Goal: Task Accomplishment & Management: Use online tool/utility

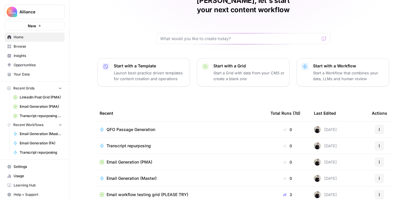
scroll to position [66, 0]
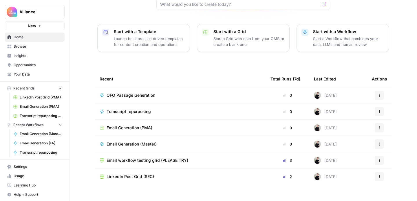
click at [132, 173] on span "LinkedIn Post Grid (SEC)" at bounding box center [131, 176] width 48 height 6
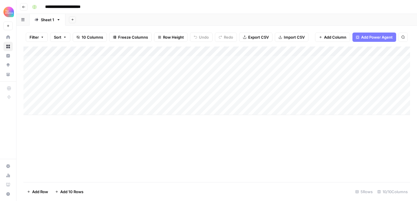
click at [72, 99] on div "Add Column" at bounding box center [216, 80] width 387 height 68
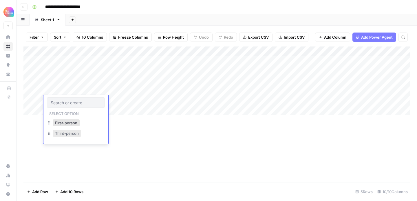
click at [72, 133] on button "Third-person" at bounding box center [67, 133] width 28 height 7
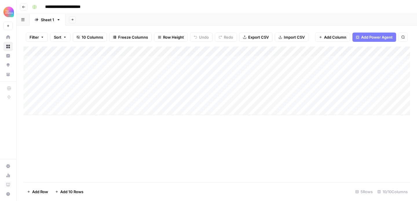
click at [125, 105] on div "Add Column" at bounding box center [216, 80] width 387 height 68
click at [124, 100] on div "Add Column" at bounding box center [216, 80] width 387 height 68
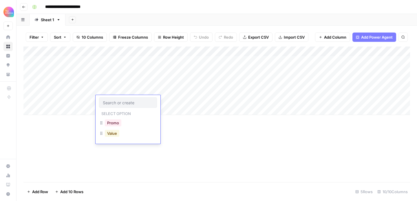
click at [115, 134] on button "Value" at bounding box center [112, 133] width 14 height 7
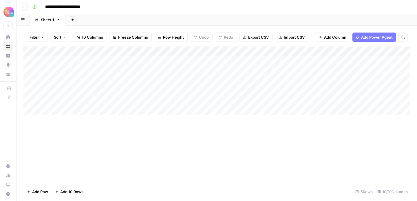
click at [173, 102] on div "Add Column" at bounding box center [216, 80] width 387 height 68
click at [174, 100] on div "Add Column" at bounding box center [216, 80] width 387 height 68
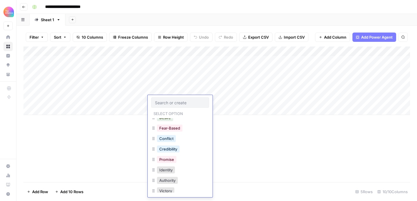
scroll to position [103, 0]
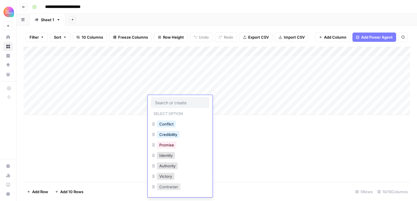
click at [171, 186] on button "Contrarian" at bounding box center [168, 186] width 23 height 7
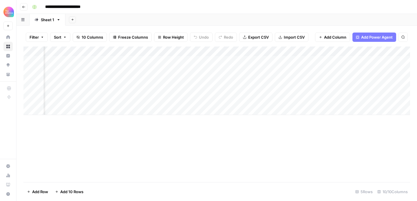
scroll to position [0, 256]
click at [251, 99] on div "Add Column" at bounding box center [216, 80] width 387 height 68
click at [238, 102] on div "Add Column" at bounding box center [216, 80] width 387 height 68
type textarea "**********"
click at [249, 148] on div "Add Column" at bounding box center [216, 113] width 387 height 135
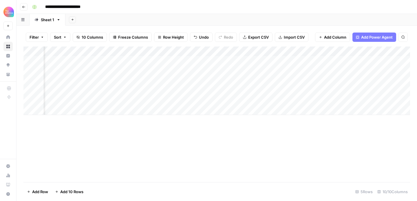
click at [165, 99] on div "Add Column" at bounding box center [216, 80] width 387 height 68
click at [154, 99] on div "Add Column" at bounding box center [216, 80] width 387 height 68
type textarea "*"
click at [313, 154] on div "Add Column" at bounding box center [216, 113] width 387 height 135
click at [321, 99] on div "Add Column" at bounding box center [216, 80] width 387 height 68
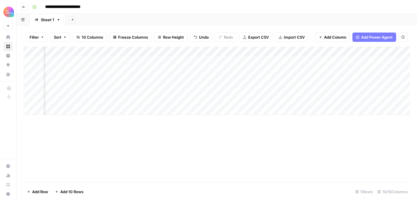
scroll to position [0, 348]
click at [373, 99] on div "Add Column" at bounding box center [216, 80] width 387 height 68
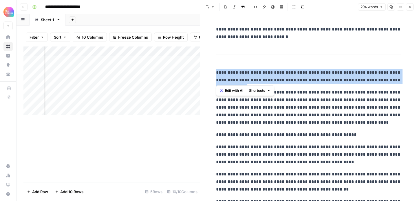
drag, startPoint x: 387, startPoint y: 81, endPoint x: 216, endPoint y: 73, distance: 171.4
click at [216, 73] on p "**********" at bounding box center [308, 76] width 185 height 15
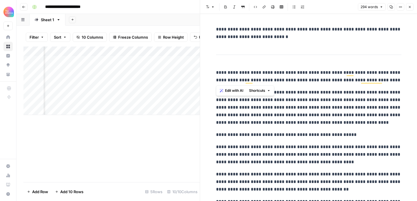
click at [339, 110] on p "**********" at bounding box center [308, 107] width 185 height 38
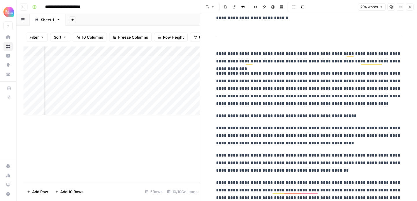
scroll to position [19, 0]
click at [308, 105] on p "**********" at bounding box center [308, 88] width 185 height 38
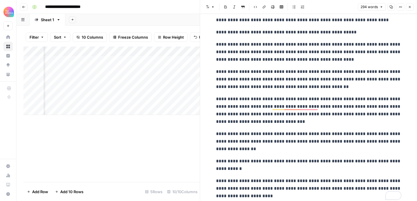
scroll to position [122, 0]
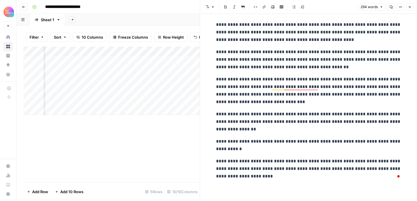
click at [308, 101] on p "**********" at bounding box center [308, 90] width 185 height 30
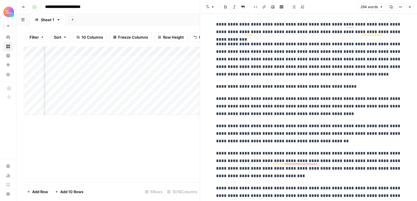
scroll to position [0, 0]
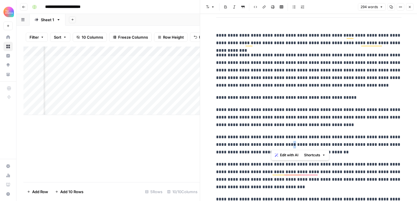
drag, startPoint x: 276, startPoint y: 146, endPoint x: 272, endPoint y: 145, distance: 4.1
click at [272, 145] on p "**********" at bounding box center [308, 144] width 185 height 23
copy p "*"
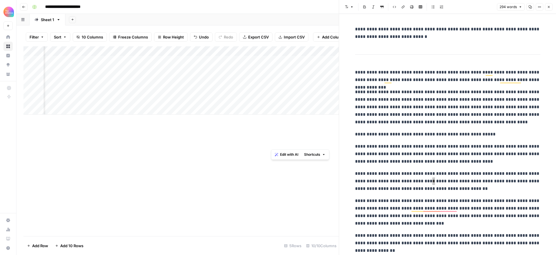
scroll to position [37, 0]
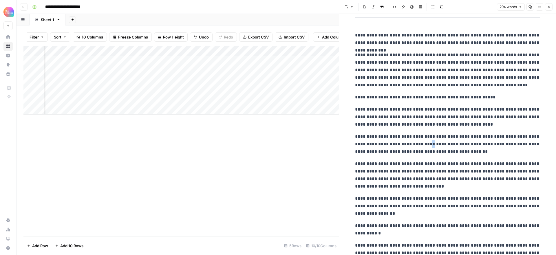
click at [549, 7] on icon "button" at bounding box center [549, 7] width 2 height 2
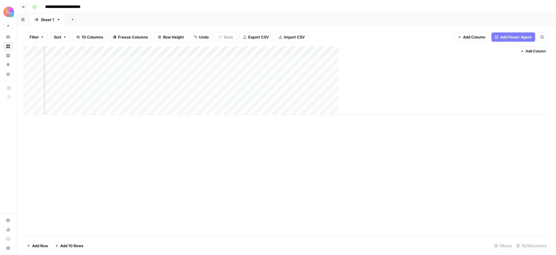
scroll to position [0, 202]
click at [23, 6] on icon "button" at bounding box center [23, 6] width 3 height 3
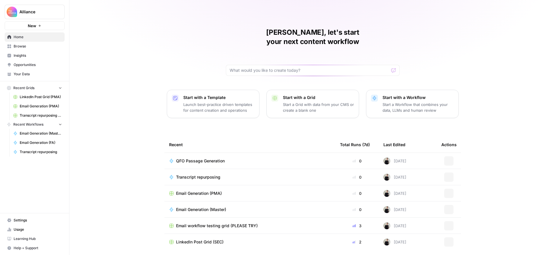
scroll to position [11, 0]
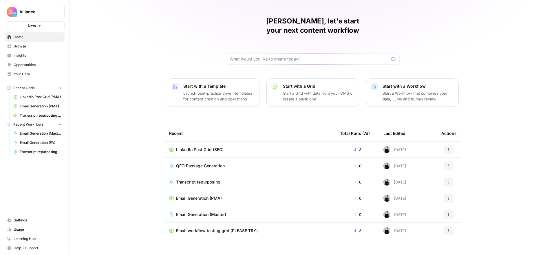
click at [28, 46] on span "Browse" at bounding box center [38, 46] width 48 height 5
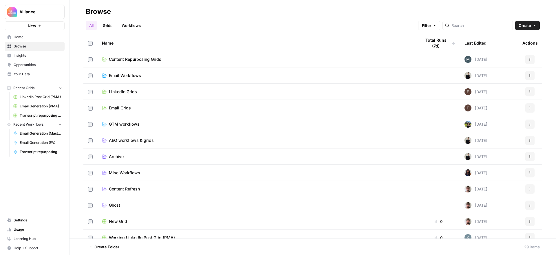
click at [132, 91] on span "LinkedIn Grids" at bounding box center [123, 92] width 28 height 6
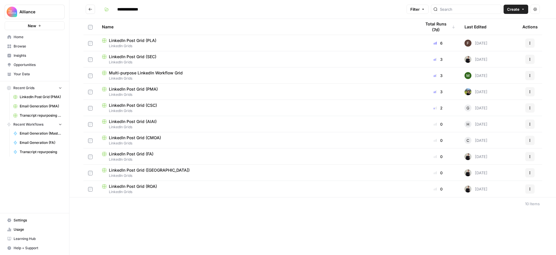
click at [223, 42] on div "LinkedIn Post Grid (PLA)" at bounding box center [257, 41] width 310 height 6
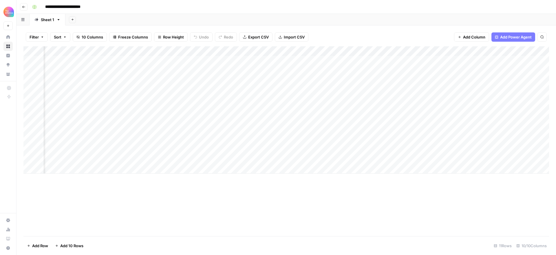
scroll to position [0, 209]
click at [503, 139] on div "Add Column" at bounding box center [286, 109] width 526 height 127
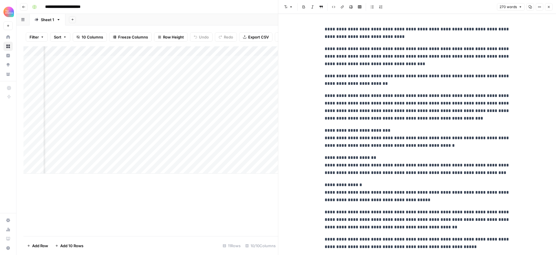
click at [549, 7] on icon "button" at bounding box center [549, 7] width 2 height 2
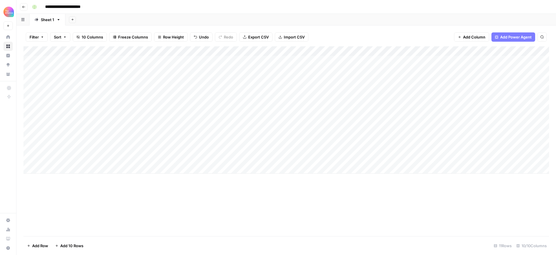
click at [24, 6] on icon "button" at bounding box center [23, 6] width 3 height 3
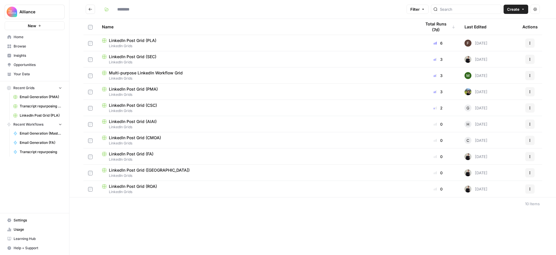
type input "**********"
click at [151, 187] on span "LinkedIn Post Grid (ROA)" at bounding box center [133, 187] width 48 height 6
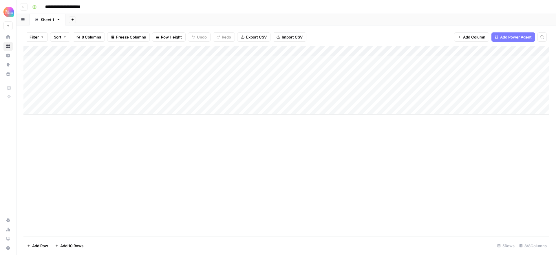
click at [65, 61] on div "Add Column" at bounding box center [286, 80] width 526 height 68
click at [69, 61] on div "Add Column" at bounding box center [286, 80] width 526 height 68
click at [71, 92] on button "Third-person" at bounding box center [67, 93] width 28 height 7
click at [123, 63] on div "Add Column" at bounding box center [286, 80] width 526 height 68
click at [120, 62] on div "Add Column" at bounding box center [286, 80] width 526 height 68
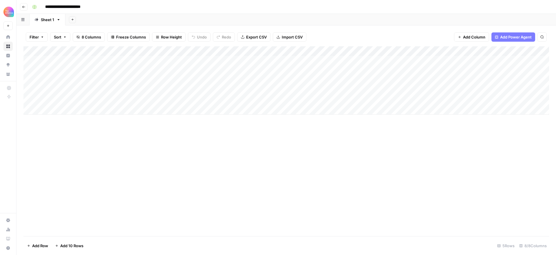
click at [123, 60] on div "Add Column" at bounding box center [286, 80] width 526 height 68
click at [114, 93] on button "Value" at bounding box center [112, 93] width 14 height 7
click at [172, 62] on div "Add Column" at bounding box center [286, 80] width 526 height 68
click at [174, 61] on div "Add Column" at bounding box center [286, 80] width 526 height 68
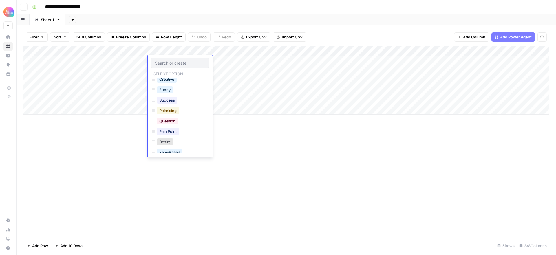
scroll to position [35, 0]
click at [173, 122] on button "Pain Point" at bounding box center [168, 121] width 22 height 7
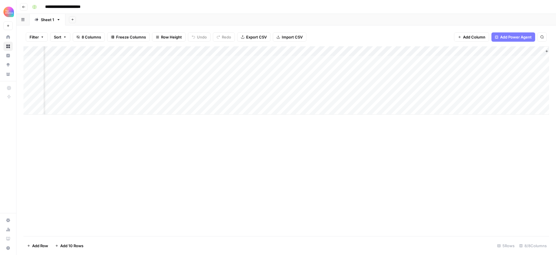
scroll to position [0, 104]
drag, startPoint x: 374, startPoint y: 59, endPoint x: 381, endPoint y: 60, distance: 7.3
click at [376, 59] on div "Add Column" at bounding box center [286, 80] width 526 height 68
click at [381, 60] on div "Add Column" at bounding box center [286, 80] width 526 height 68
type textarea "**********"
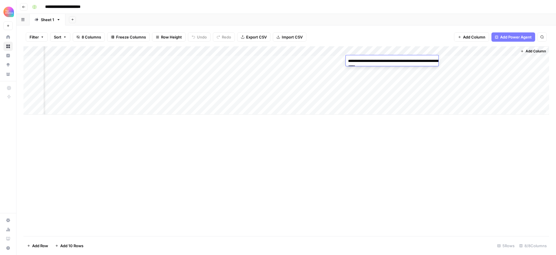
click at [448, 148] on div "Add Column" at bounding box center [286, 141] width 526 height 190
click at [474, 60] on div "Add Column" at bounding box center [286, 80] width 526 height 68
click at [496, 59] on div "Add Column" at bounding box center [286, 80] width 526 height 68
click at [511, 50] on div "Add Column" at bounding box center [286, 80] width 526 height 68
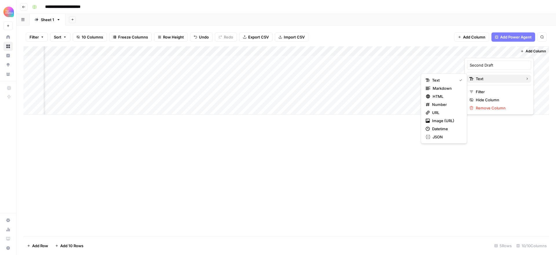
click at [487, 79] on span "Text" at bounding box center [498, 79] width 45 height 6
click at [450, 89] on span "Markdown" at bounding box center [446, 88] width 27 height 6
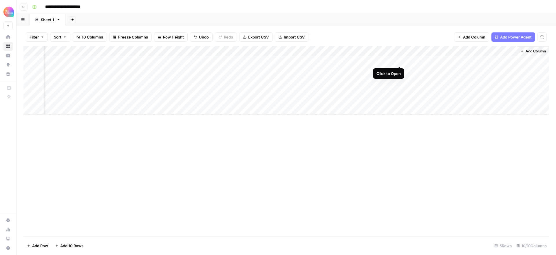
click at [398, 60] on div "Add Column" at bounding box center [286, 80] width 526 height 68
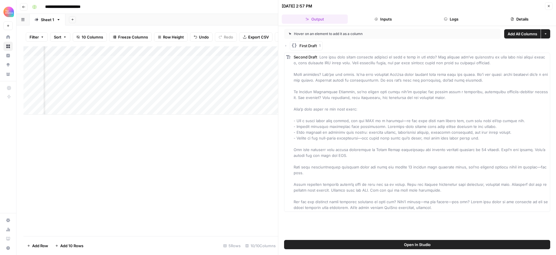
click at [434, 244] on button "Open In Studio" at bounding box center [417, 244] width 266 height 9
click at [549, 6] on icon "button" at bounding box center [549, 6] width 2 height 2
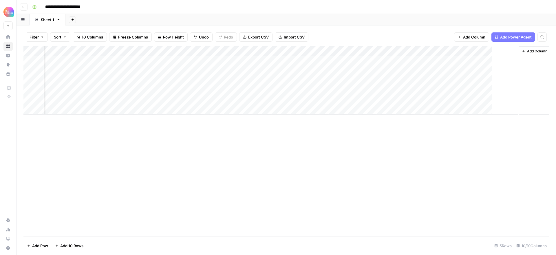
scroll to position [0, 202]
click at [414, 60] on div "Add Column" at bounding box center [286, 80] width 526 height 68
click at [518, 61] on div "Add Column" at bounding box center [286, 80] width 526 height 68
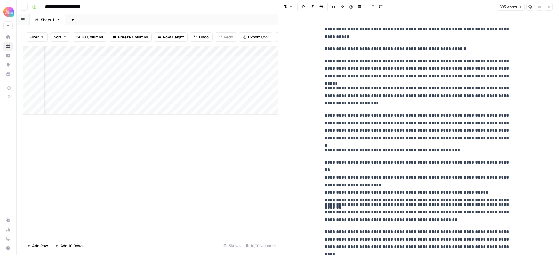
click at [548, 5] on icon "button" at bounding box center [548, 6] width 3 height 3
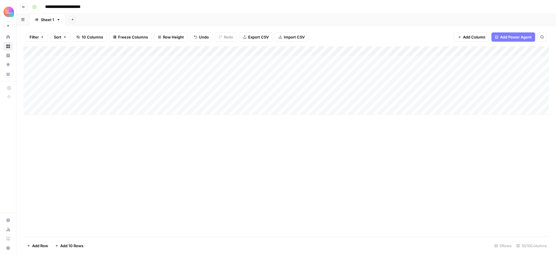
click at [160, 61] on div "Add Column" at bounding box center [286, 80] width 526 height 68
click at [163, 61] on div "Add Column" at bounding box center [286, 80] width 526 height 68
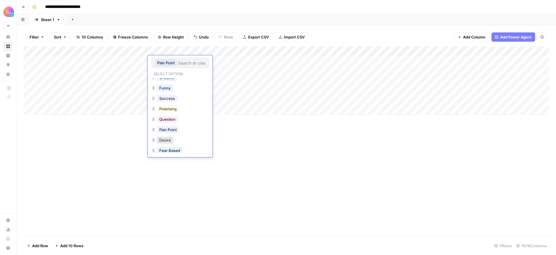
scroll to position [27, 0]
click at [166, 118] on button "Question" at bounding box center [167, 118] width 21 height 7
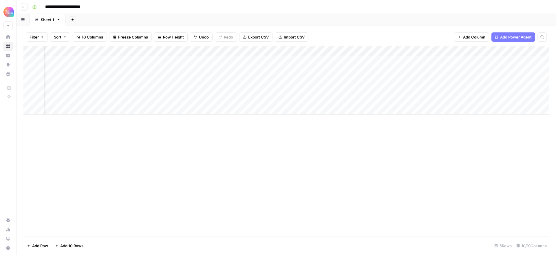
scroll to position [0, 209]
click at [407, 60] on div "Add Column" at bounding box center [286, 80] width 526 height 68
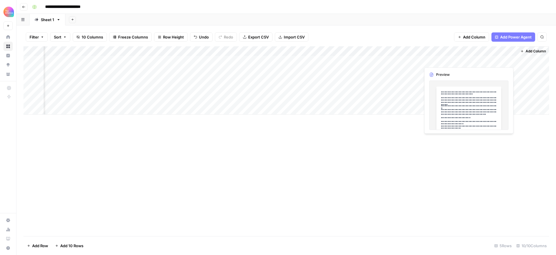
click at [511, 61] on div "Add Column" at bounding box center [286, 80] width 526 height 68
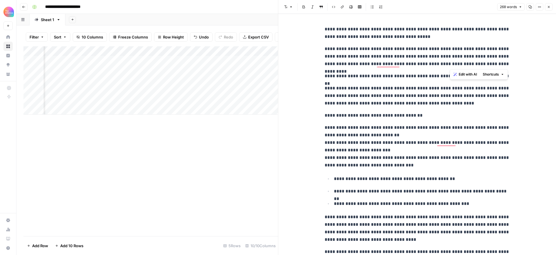
drag, startPoint x: 458, startPoint y: 56, endPoint x: 487, endPoint y: 63, distance: 29.8
click at [487, 63] on p "**********" at bounding box center [417, 56] width 185 height 23
click at [434, 112] on p "**********" at bounding box center [417, 116] width 185 height 8
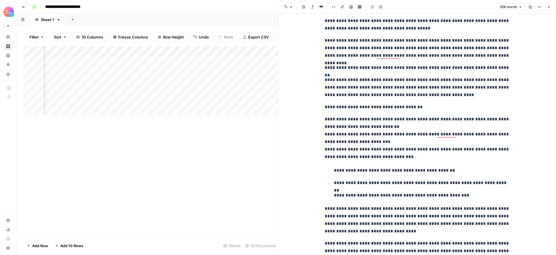
scroll to position [37, 0]
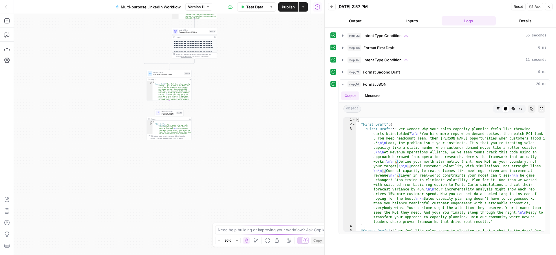
click at [198, 32] on span "Second Draft / Value" at bounding box center [193, 32] width 29 height 3
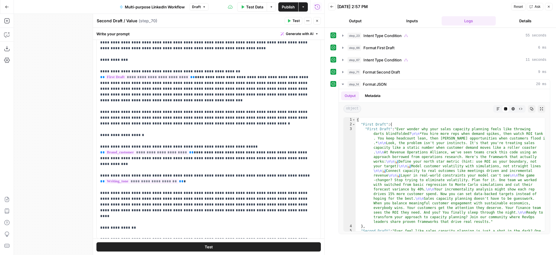
scroll to position [49, 0]
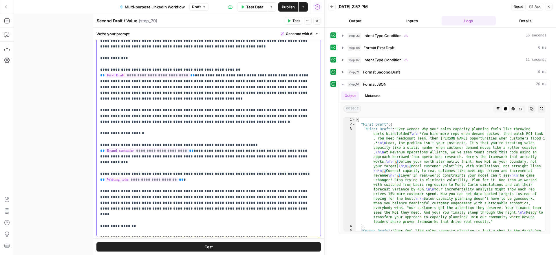
drag, startPoint x: 193, startPoint y: 198, endPoint x: 217, endPoint y: 196, distance: 24.7
click at [193, 198] on p "**********" at bounding box center [208, 128] width 217 height 214
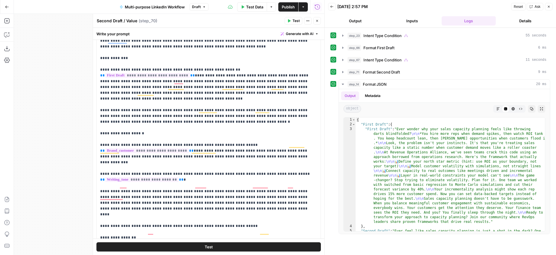
click at [294, 22] on span "Test" at bounding box center [296, 20] width 7 height 5
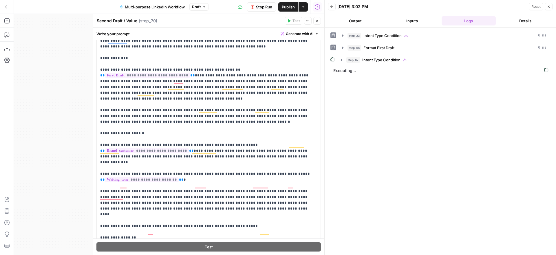
click at [316, 21] on icon "button" at bounding box center [317, 20] width 3 height 3
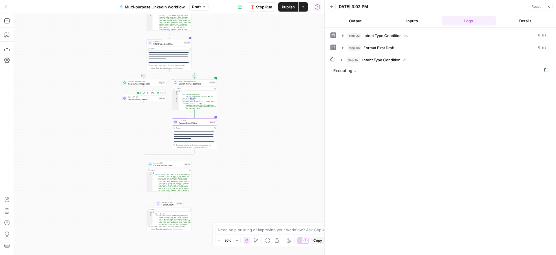
click at [147, 99] on span "Second Draft / Promo" at bounding box center [142, 99] width 29 height 3
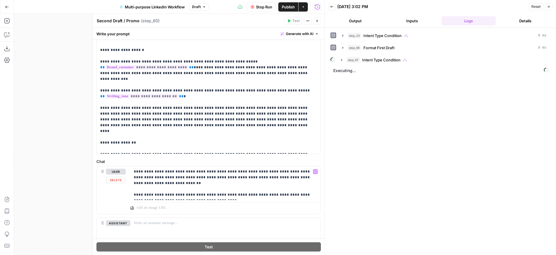
scroll to position [133, 0]
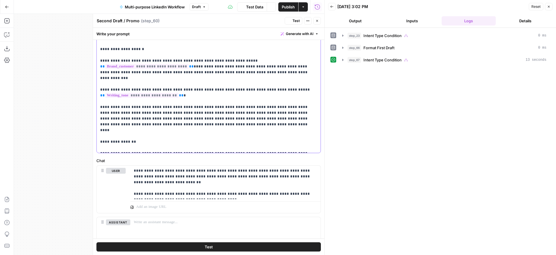
click at [203, 115] on p "**********" at bounding box center [208, 43] width 217 height 214
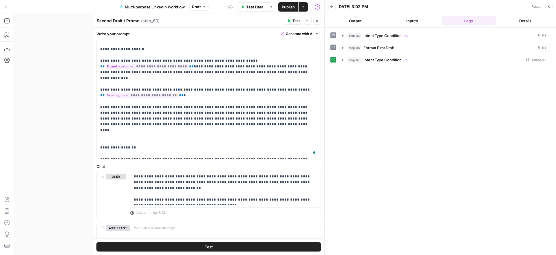
click at [317, 21] on icon "button" at bounding box center [317, 21] width 2 height 2
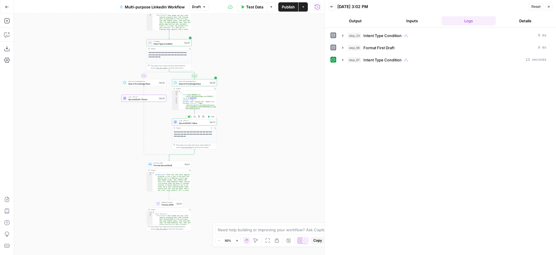
click at [194, 123] on span "Second Draft / Value" at bounding box center [193, 123] width 29 height 3
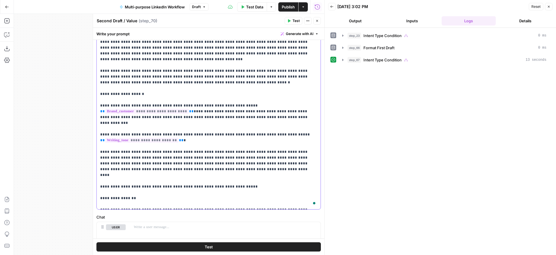
scroll to position [86, 0]
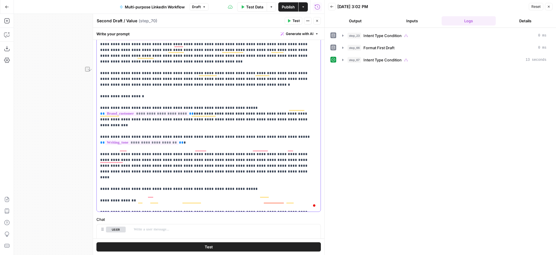
drag, startPoint x: 226, startPoint y: 166, endPoint x: 101, endPoint y: 171, distance: 125.3
click at [101, 171] on p "**********" at bounding box center [208, 96] width 217 height 226
copy p "**********"
click at [317, 20] on icon "button" at bounding box center [317, 20] width 3 height 3
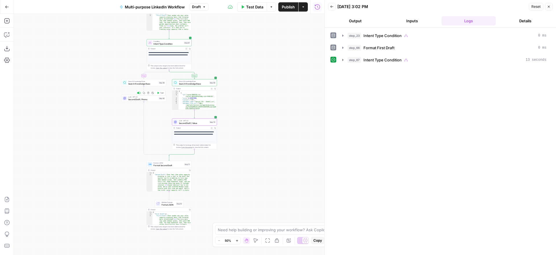
click at [149, 99] on span "Second Draft / Promo" at bounding box center [142, 99] width 29 height 3
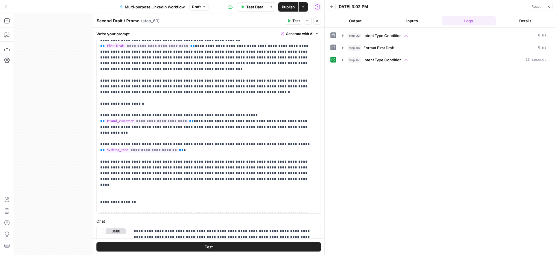
scroll to position [112, 0]
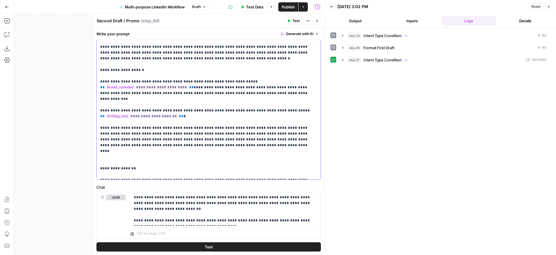
click at [197, 131] on p "**********" at bounding box center [208, 67] width 217 height 220
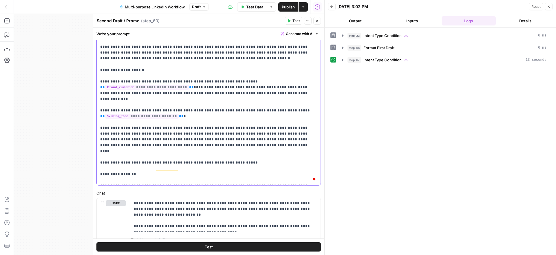
click at [217, 145] on p "**********" at bounding box center [208, 70] width 217 height 226
click at [318, 20] on icon "button" at bounding box center [317, 20] width 3 height 3
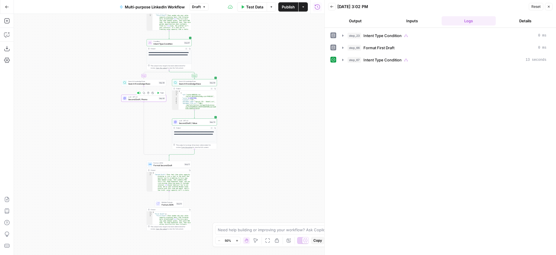
click at [146, 99] on span "Second Draft / Promo" at bounding box center [142, 99] width 29 height 3
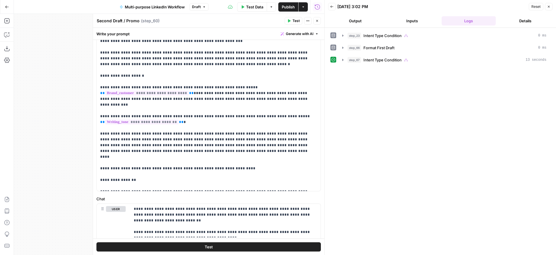
scroll to position [128, 0]
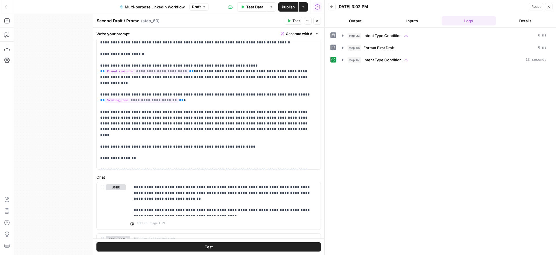
click at [316, 21] on icon "button" at bounding box center [317, 21] width 2 height 2
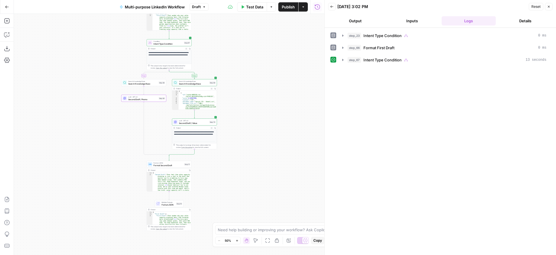
click at [204, 121] on span "LLM · GPT-4.1" at bounding box center [193, 121] width 29 height 2
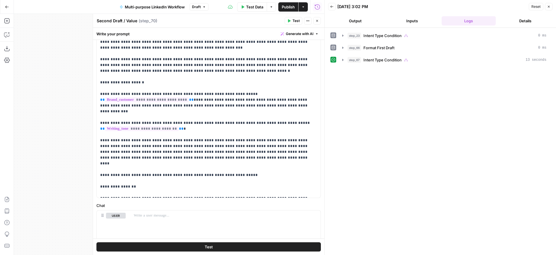
scroll to position [113, 0]
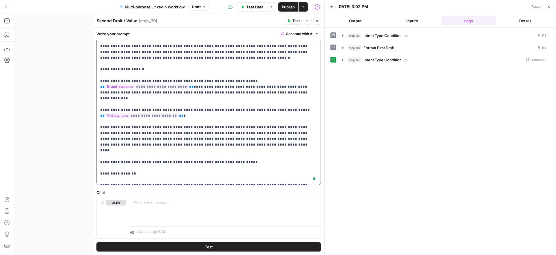
click at [218, 143] on p "**********" at bounding box center [208, 70] width 217 height 226
drag, startPoint x: 317, startPoint y: 20, endPoint x: 416, endPoint y: 2, distance: 99.9
click at [317, 20] on icon "button" at bounding box center [317, 20] width 3 height 3
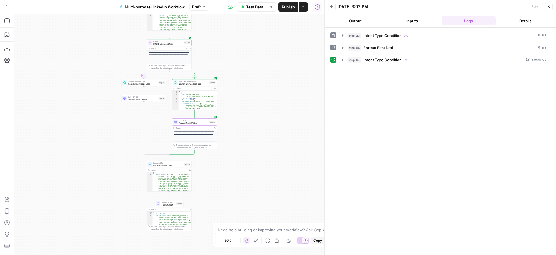
click at [286, 7] on span "Publish" at bounding box center [288, 7] width 13 height 6
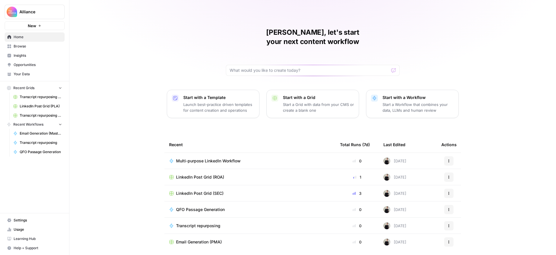
click at [32, 48] on span "Browse" at bounding box center [38, 46] width 48 height 5
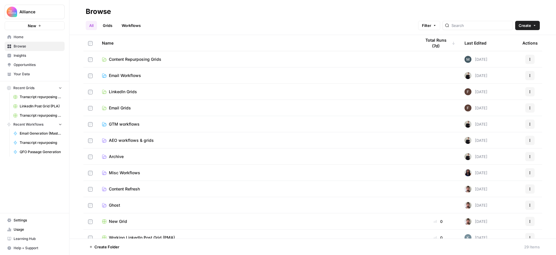
click at [124, 94] on span "LinkedIn Grids" at bounding box center [123, 92] width 28 height 6
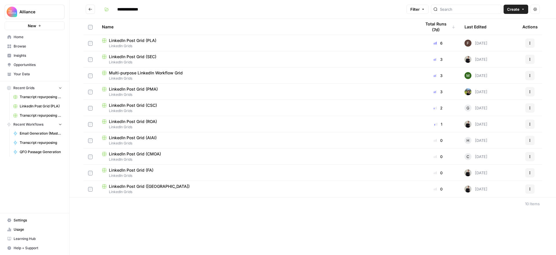
click at [389, 43] on div "LinkedIn Post Grid (PLA)" at bounding box center [257, 41] width 310 height 6
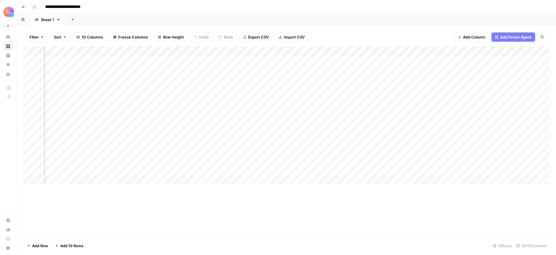
scroll to position [0, 209]
